Goal: Transaction & Acquisition: Purchase product/service

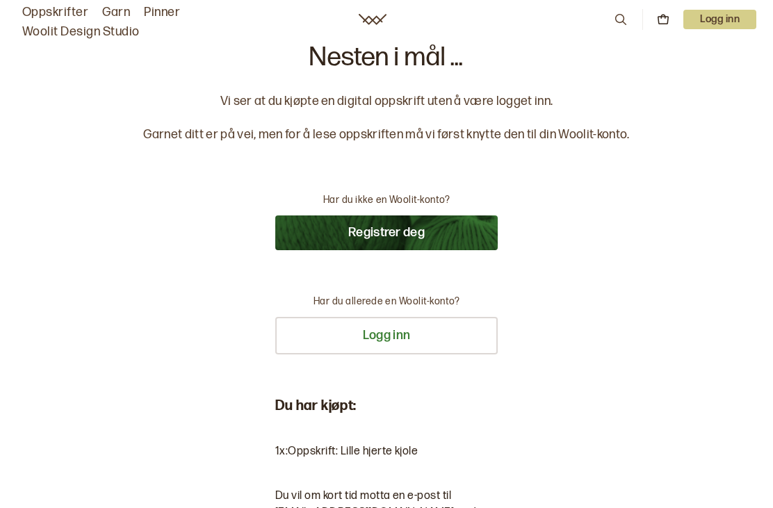
click at [732, 25] on p "Logg inn" at bounding box center [719, 19] width 73 height 19
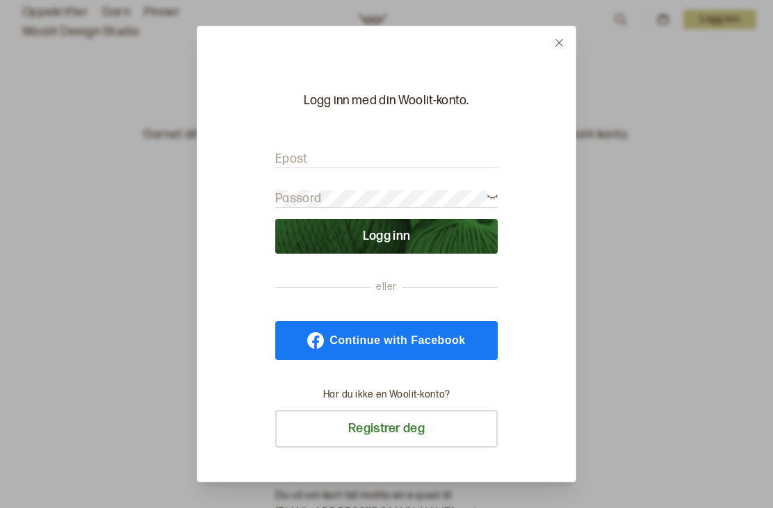
click at [405, 335] on span "Continue with Facebook" at bounding box center [398, 340] width 136 height 11
click at [565, 32] on button at bounding box center [559, 42] width 33 height 33
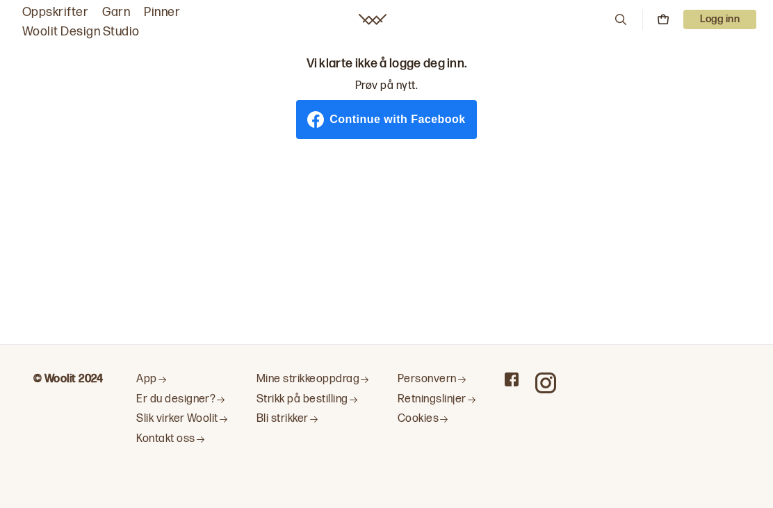
click at [732, 23] on p "Logg inn" at bounding box center [719, 19] width 73 height 19
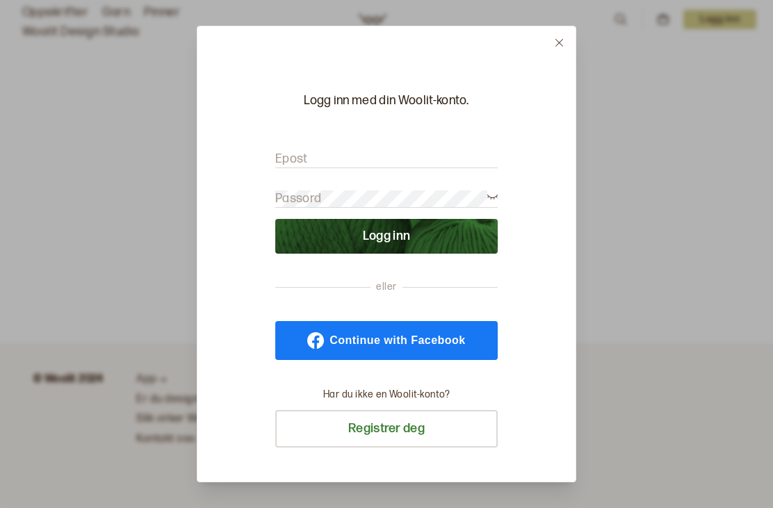
click at [392, 225] on button "Logg inn" at bounding box center [386, 236] width 222 height 35
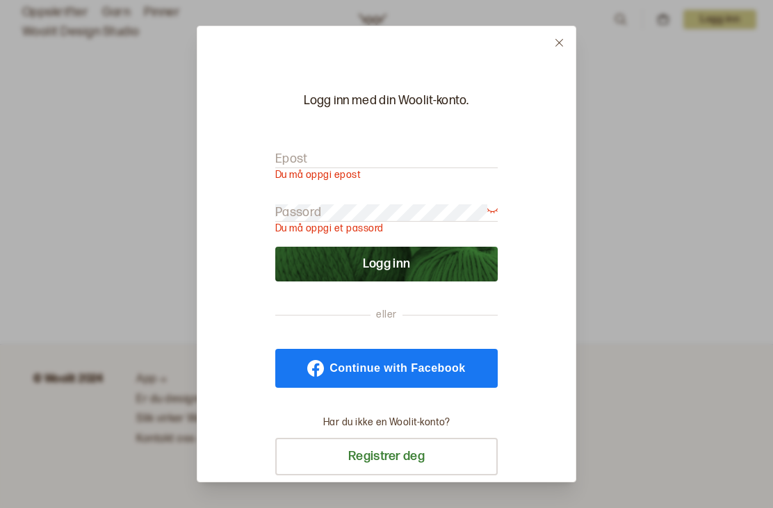
click at [311, 168] on p "Du må oppgi epost" at bounding box center [386, 175] width 222 height 14
click at [298, 137] on form "Epost Du må oppgi epost Passord Du må oppgi et passord Logg inn" at bounding box center [386, 209] width 222 height 145
click at [306, 137] on form "Epost Du må oppgi epost Passord Du må oppgi et passord Logg inn" at bounding box center [386, 209] width 222 height 145
click at [291, 151] on label "Epost" at bounding box center [291, 159] width 33 height 17
click at [291, 151] on input "Epost" at bounding box center [386, 159] width 222 height 17
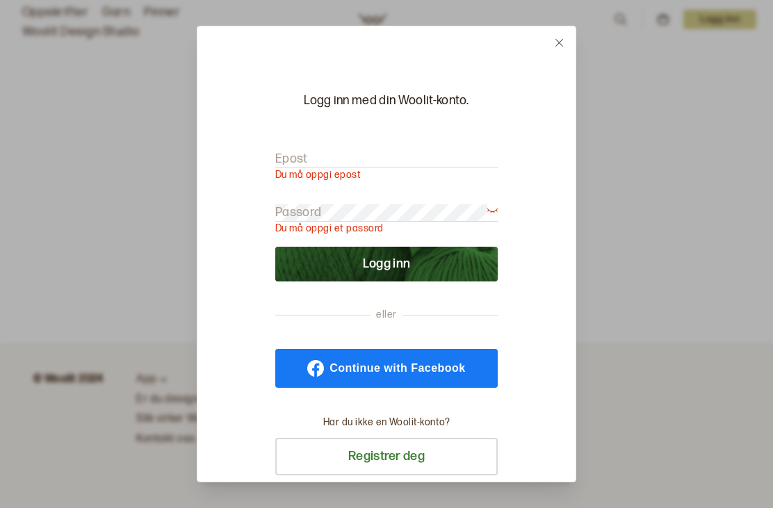
click at [325, 163] on form "Epost Du må oppgi epost Passord Du må oppgi et passord Logg inn" at bounding box center [386, 209] width 222 height 145
click at [298, 151] on label "Epost" at bounding box center [291, 159] width 33 height 17
click at [298, 151] on input "Epost" at bounding box center [386, 159] width 222 height 17
type input "U"
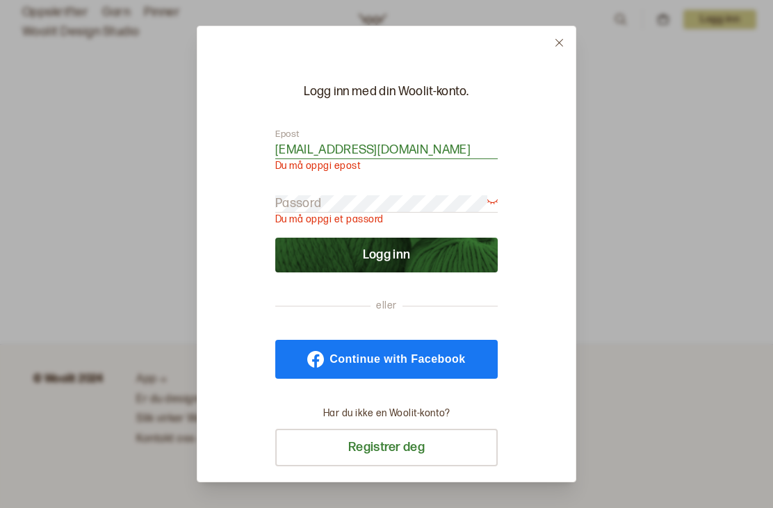
scroll to position [8, 0]
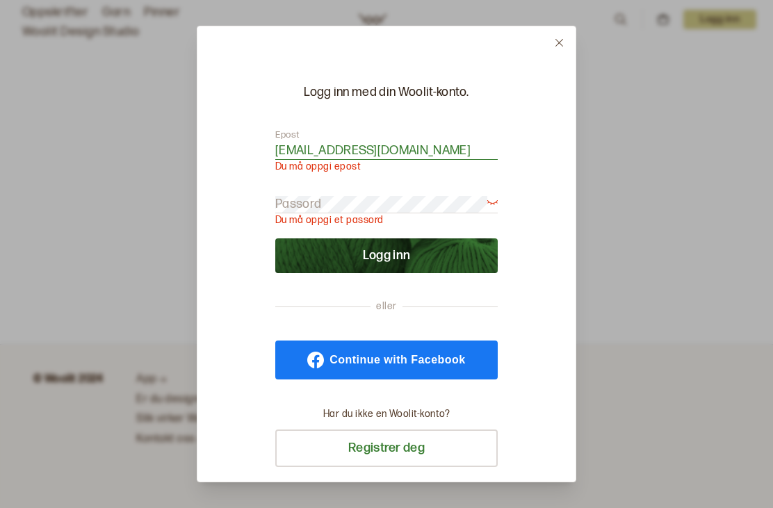
type input "[EMAIL_ADDRESS][DOMAIN_NAME]"
click at [282, 196] on label "Passord" at bounding box center [298, 204] width 46 height 17
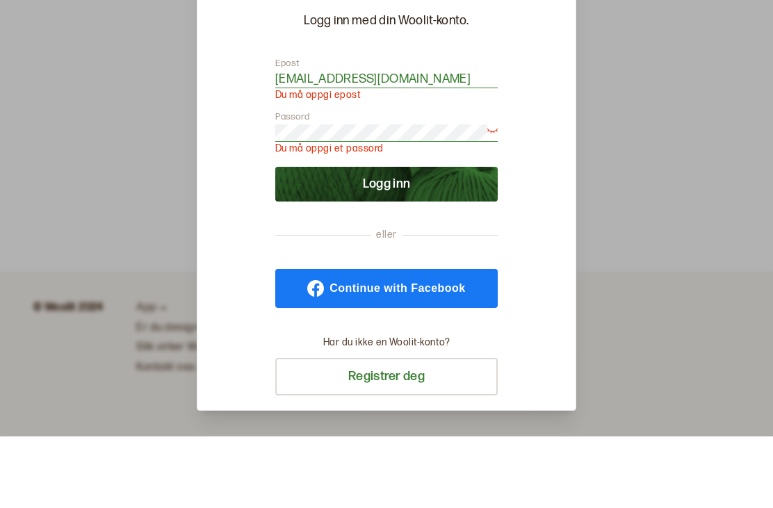
click at [384, 238] on button "Logg inn" at bounding box center [386, 255] width 222 height 35
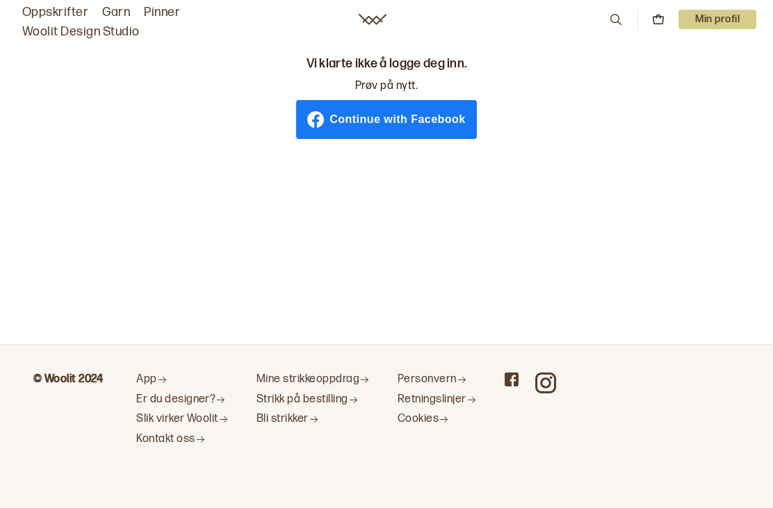
scroll to position [0, 0]
click at [526, 0] on div "Oppskrifter Garn Pinner Woolit Design Studio 0 Min profil" at bounding box center [386, 19] width 773 height 44
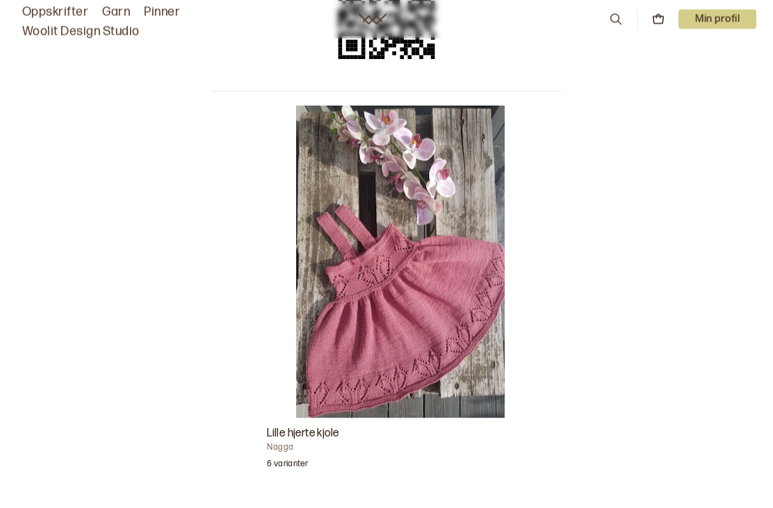
scroll to position [289, 0]
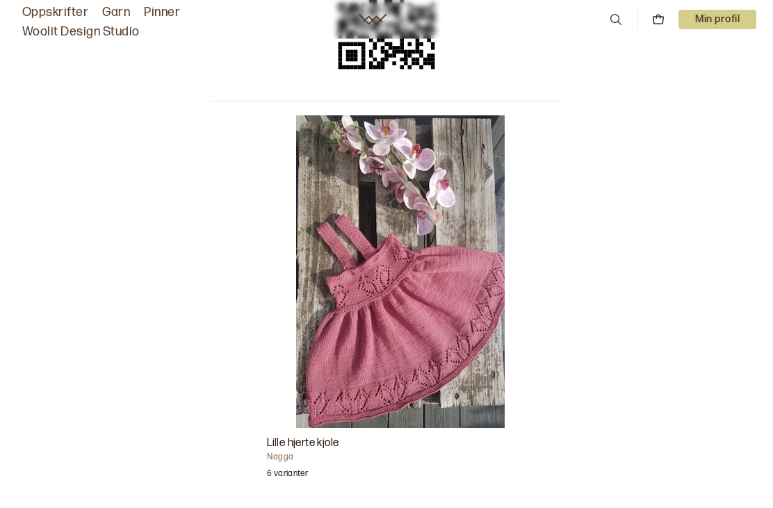
click at [396, 316] on img "Lille hjerte kjole" at bounding box center [400, 271] width 209 height 313
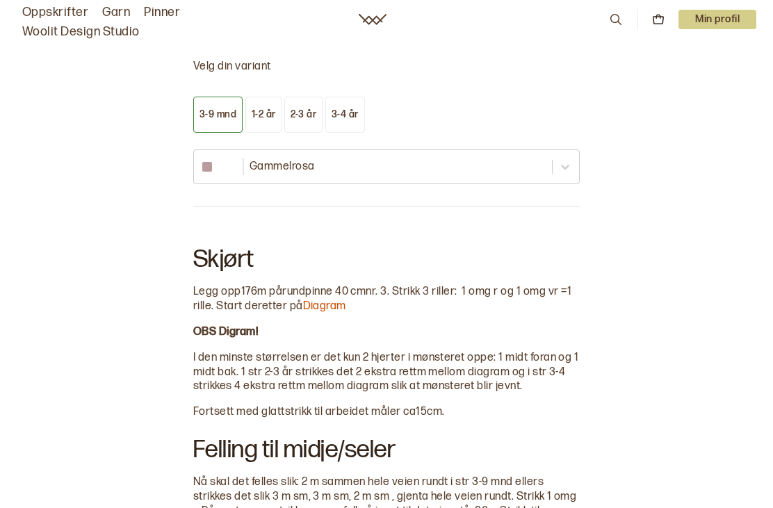
scroll to position [684, 0]
click at [265, 115] on div "1-2 år" at bounding box center [264, 114] width 24 height 13
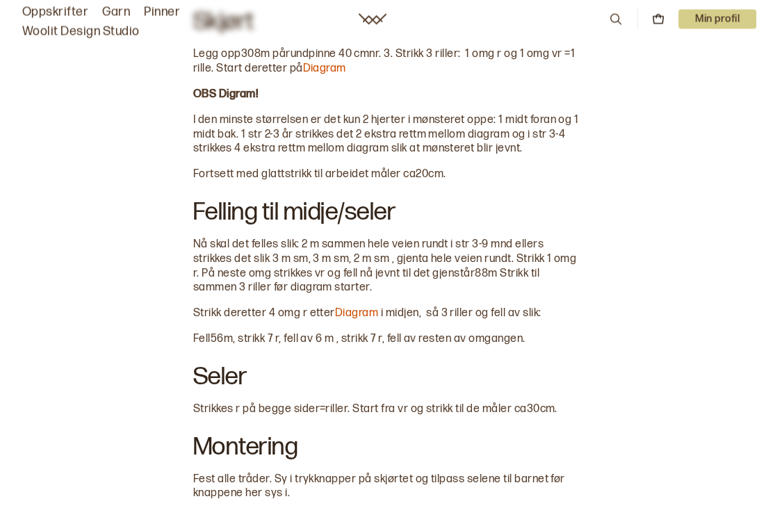
scroll to position [922, 0]
